Goal: Task Accomplishment & Management: Manage account settings

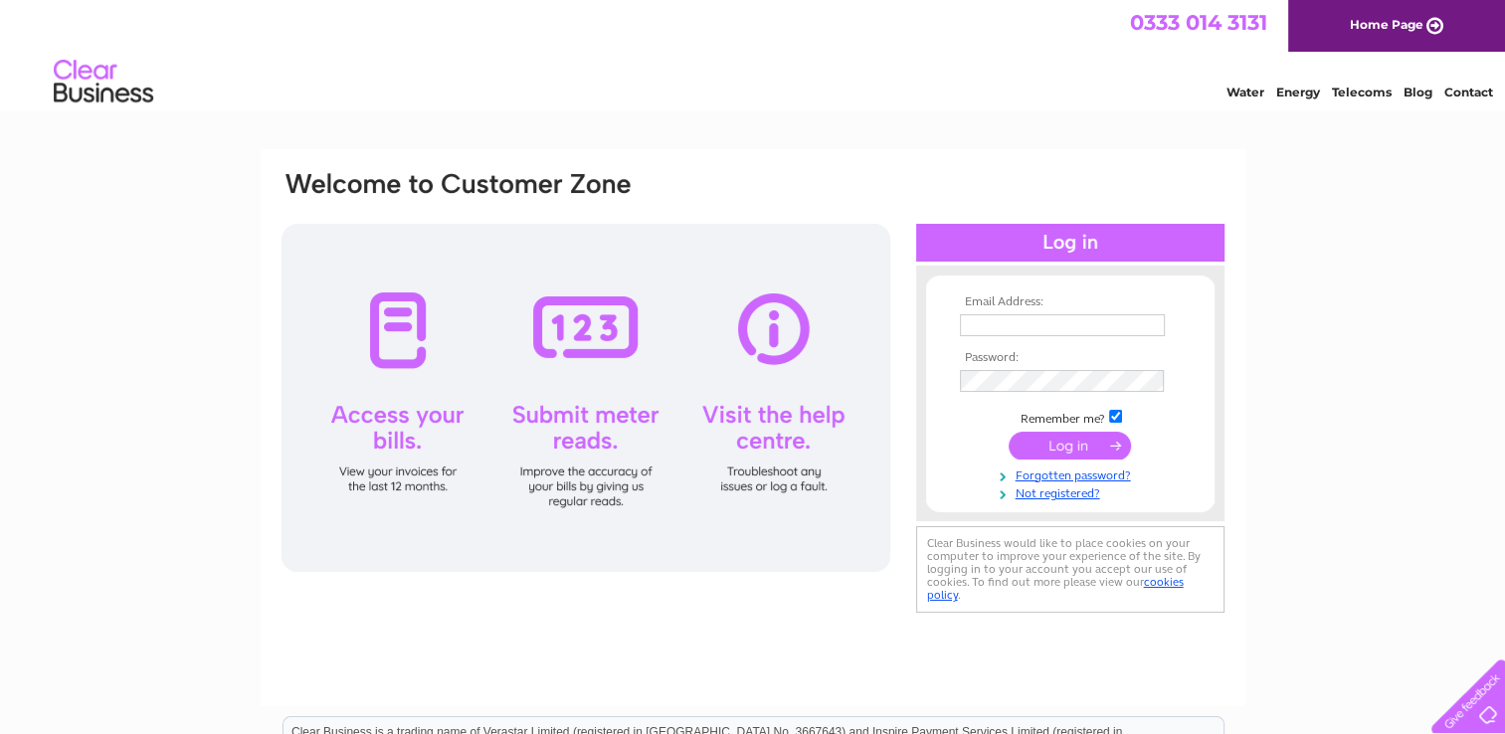
type input "sophie.morgan@killantringanfarms.com"
click at [1057, 436] on input "submit" at bounding box center [1070, 446] width 122 height 28
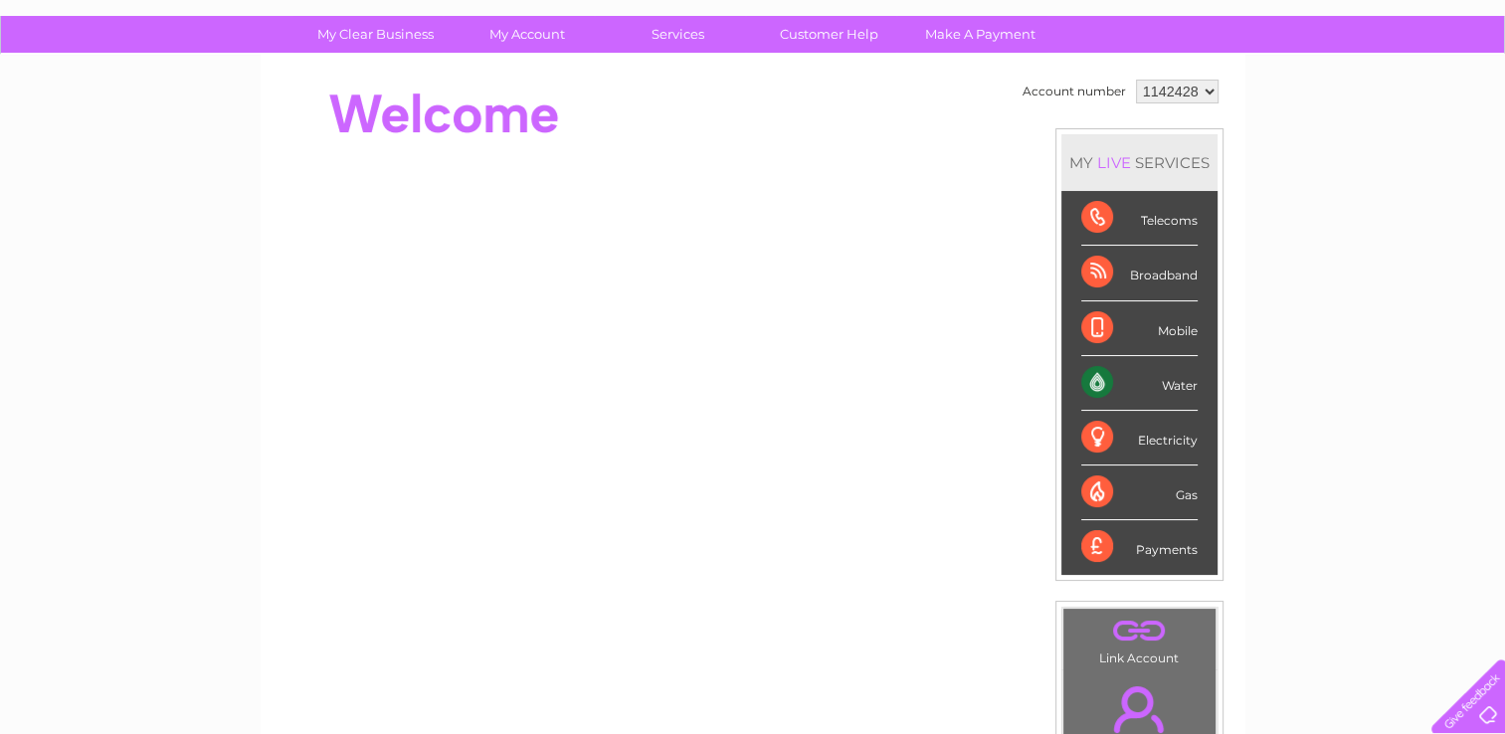
scroll to position [99, 0]
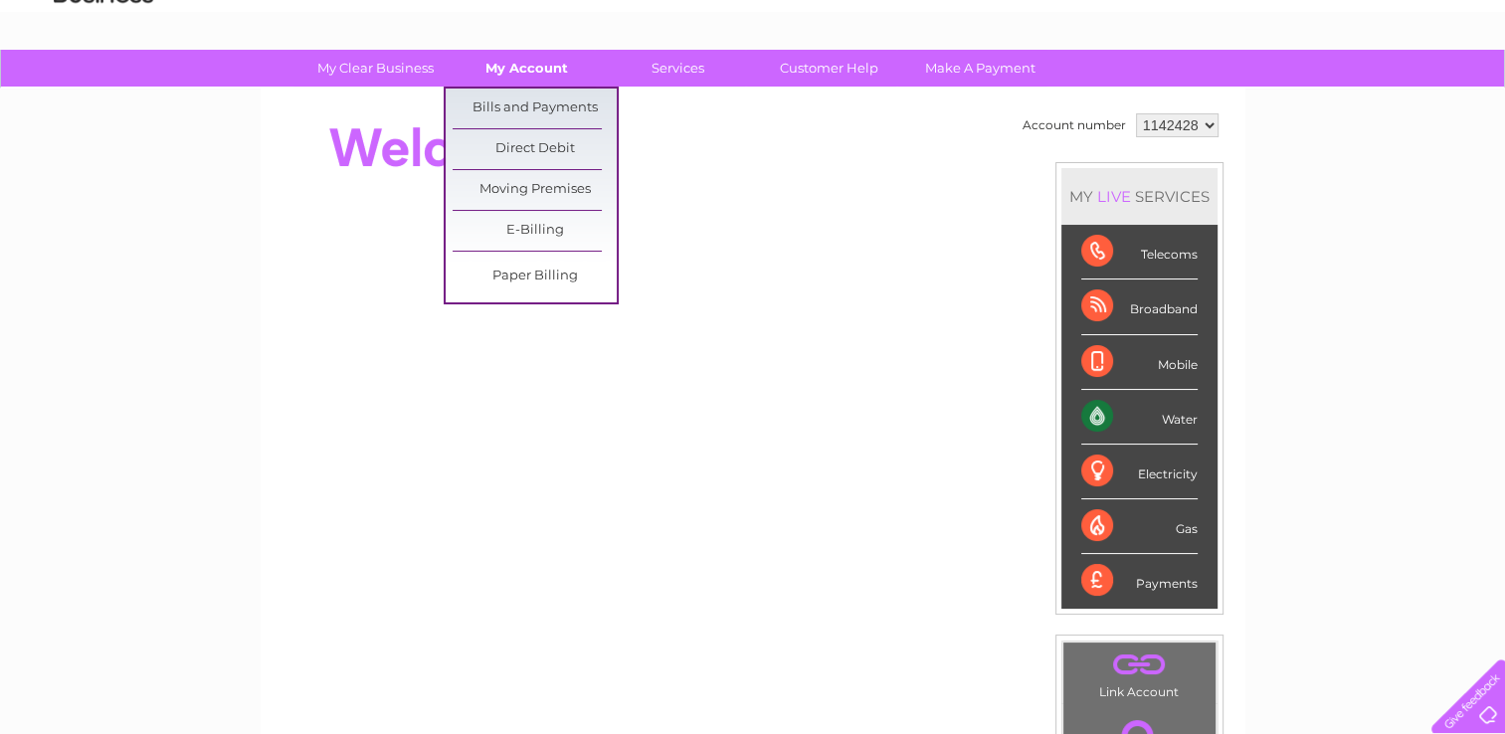
click at [514, 67] on link "My Account" at bounding box center [527, 68] width 164 height 37
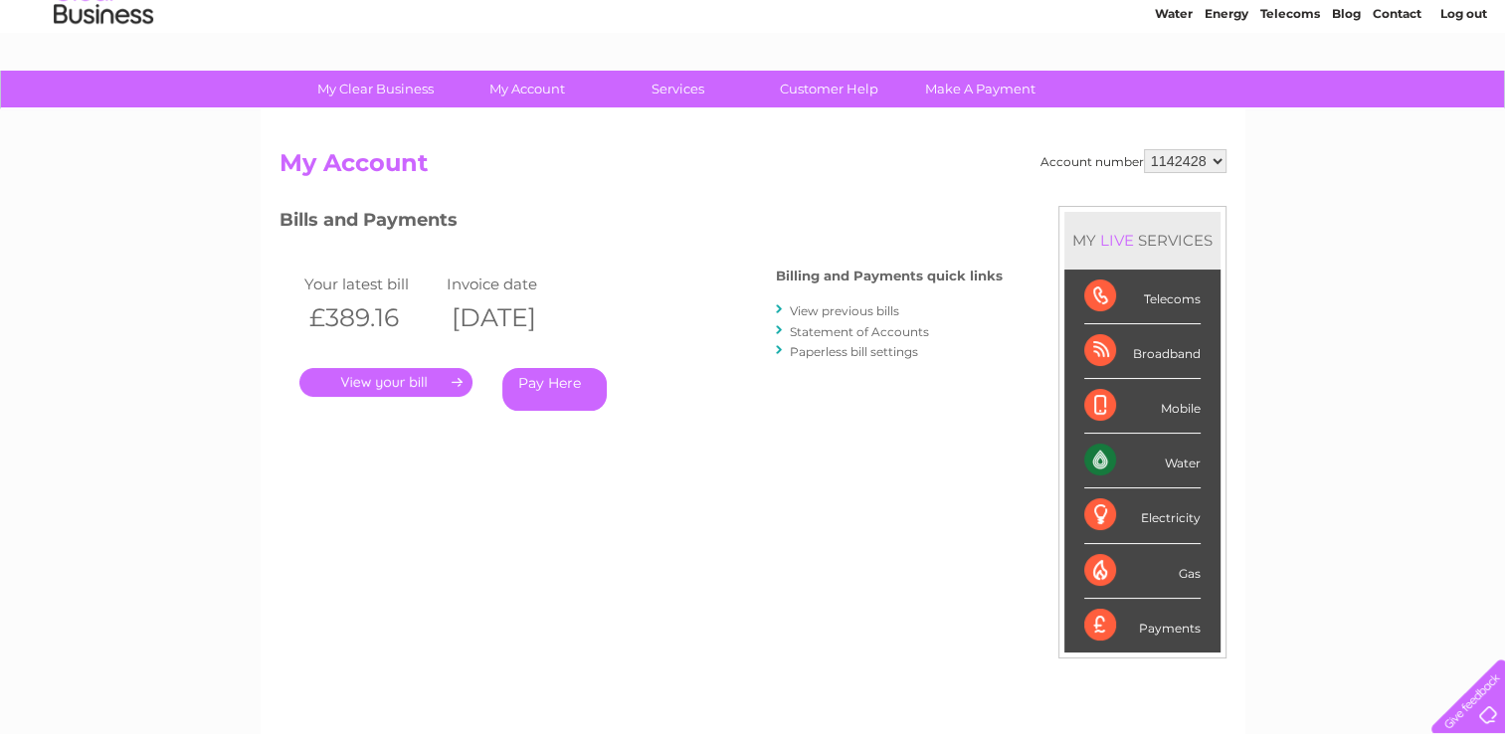
scroll to position [298, 0]
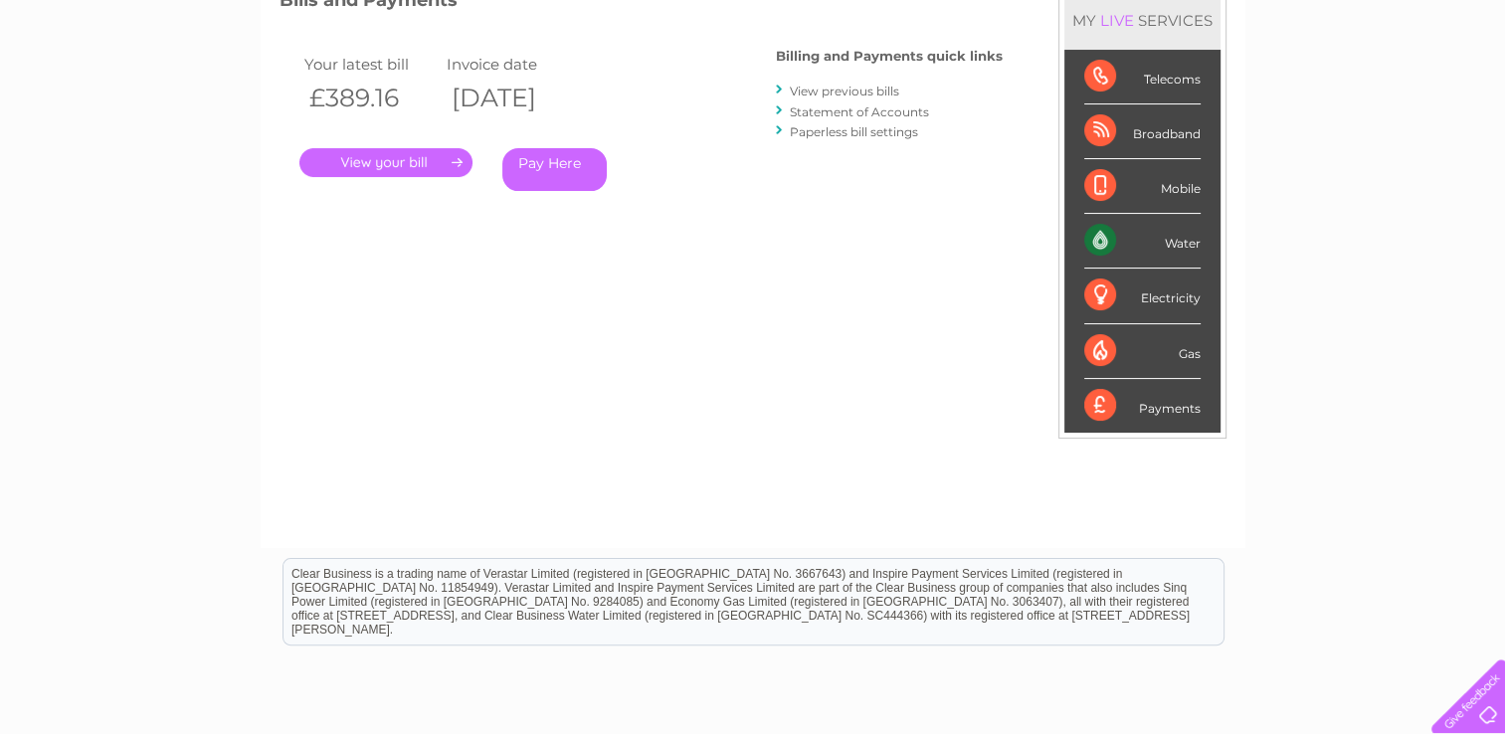
click at [422, 160] on link "." at bounding box center [385, 162] width 173 height 29
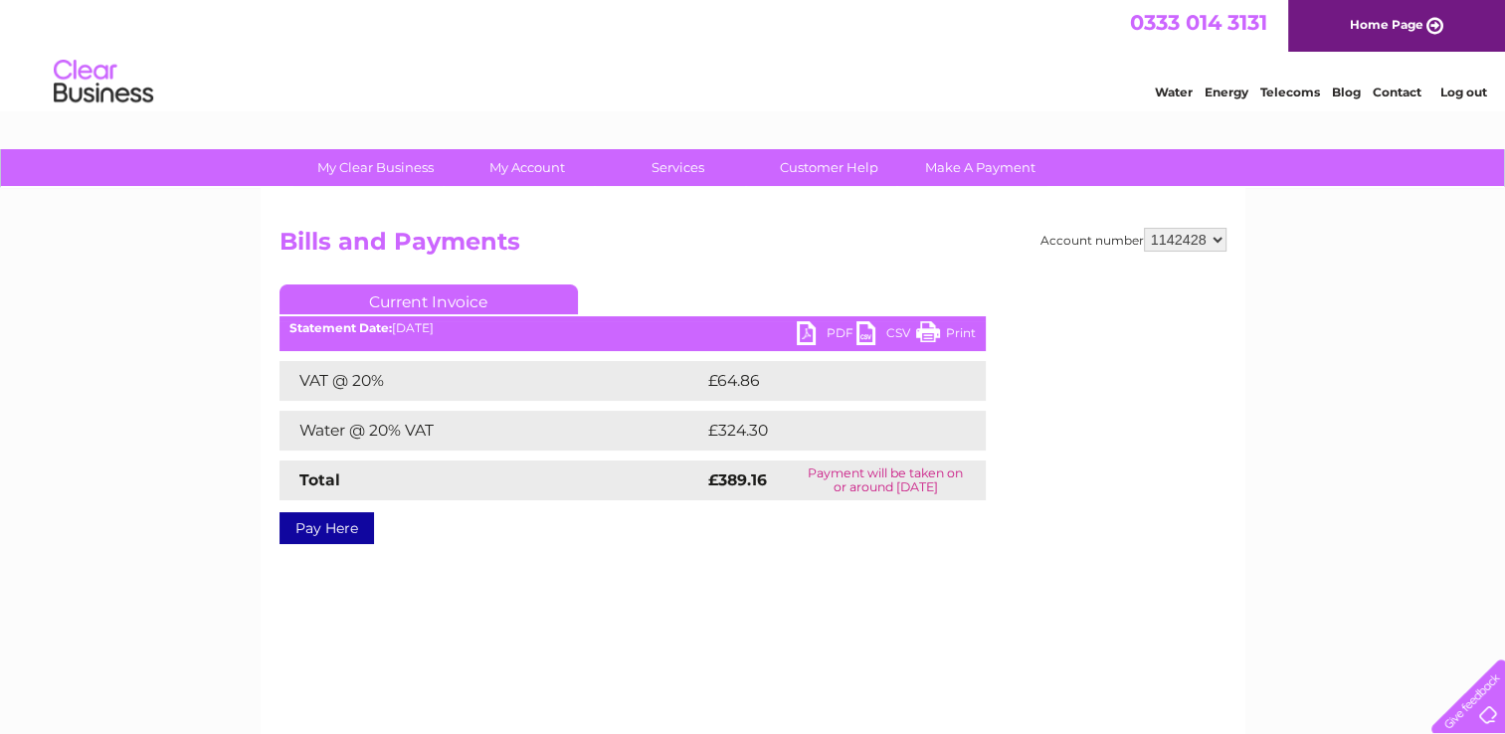
click at [808, 326] on link "PDF" at bounding box center [827, 335] width 60 height 29
